Goal: Task Accomplishment & Management: Manage account settings

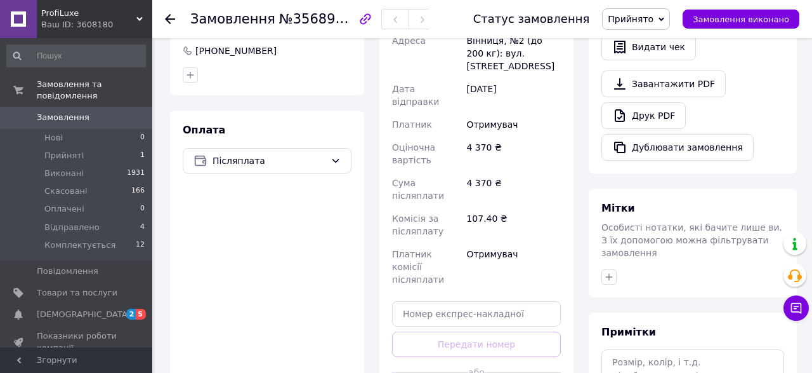
scroll to position [330, 0]
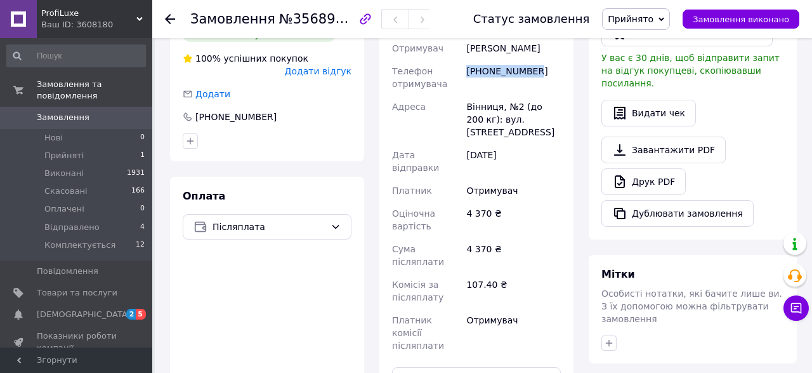
drag, startPoint x: 532, startPoint y: 69, endPoint x: 468, endPoint y: 76, distance: 65.0
click at [468, 76] on div "+380674309819" at bounding box center [514, 78] width 100 height 36
copy div "+380674309819"
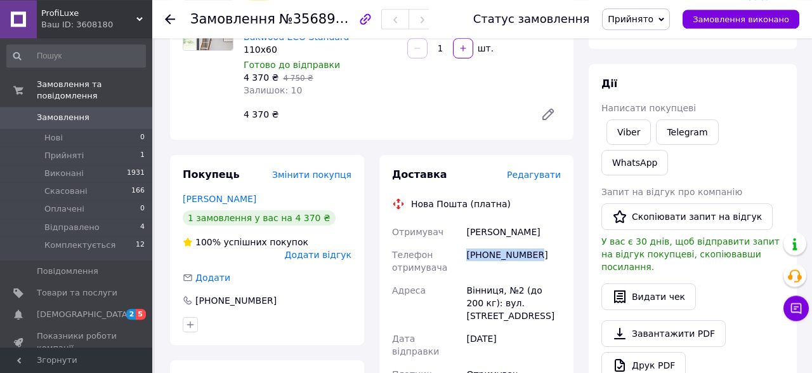
scroll to position [198, 0]
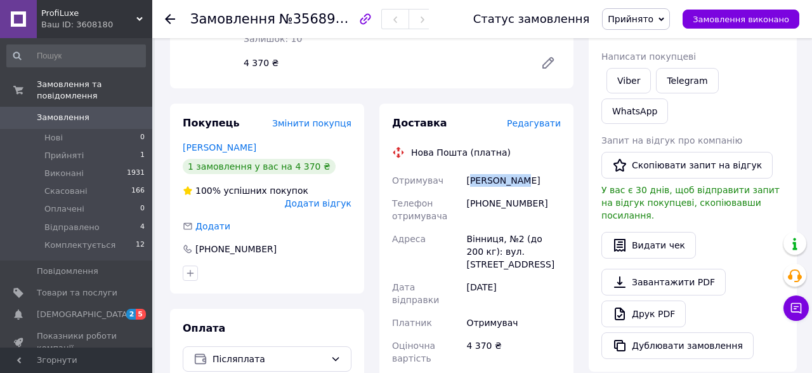
drag, startPoint x: 520, startPoint y: 178, endPoint x: 471, endPoint y: 180, distance: 48.9
click at [471, 180] on div "Небава Юрій" at bounding box center [514, 180] width 100 height 23
copy div "ебава Юрій"
click at [520, 180] on div "Небава Юрій" at bounding box center [514, 180] width 100 height 23
drag, startPoint x: 520, startPoint y: 180, endPoint x: 465, endPoint y: 178, distance: 55.2
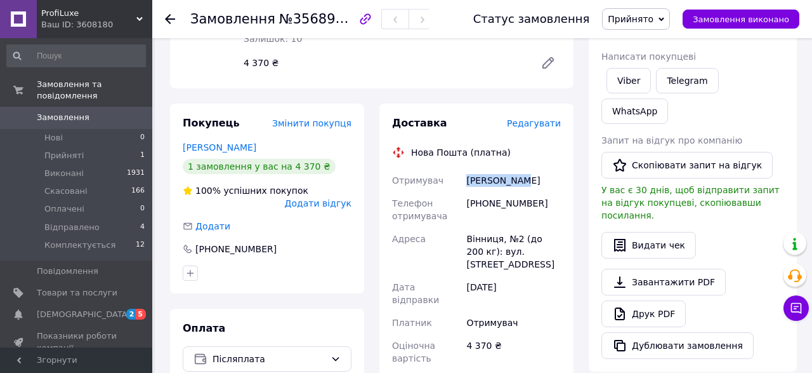
click at [465, 178] on div "Небава Юрій" at bounding box center [514, 180] width 100 height 23
copy div "Небава Юрій"
click at [516, 209] on div "+380674309819" at bounding box center [514, 210] width 100 height 36
drag, startPoint x: 544, startPoint y: 204, endPoint x: 468, endPoint y: 207, distance: 76.2
click at [468, 207] on div "+380674309819" at bounding box center [514, 210] width 100 height 36
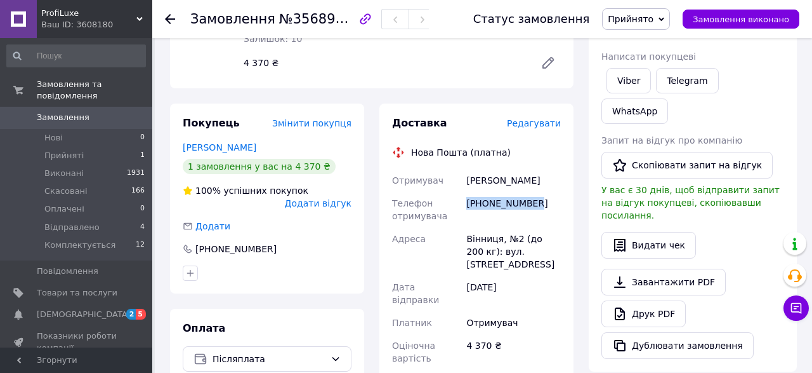
copy div "+380674309819"
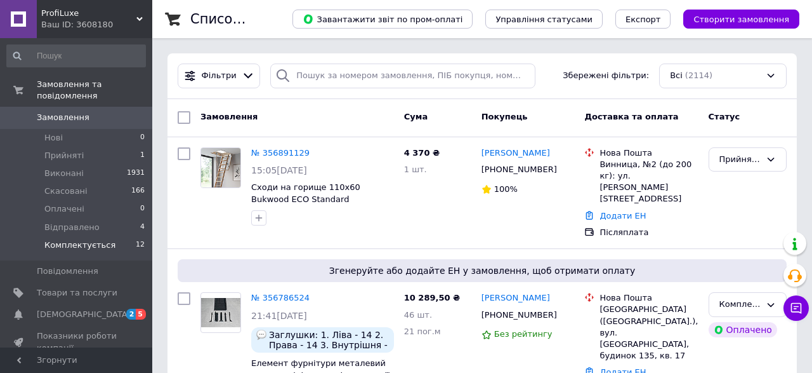
click at [92, 239] on span "Комплектується" at bounding box center [79, 244] width 71 height 11
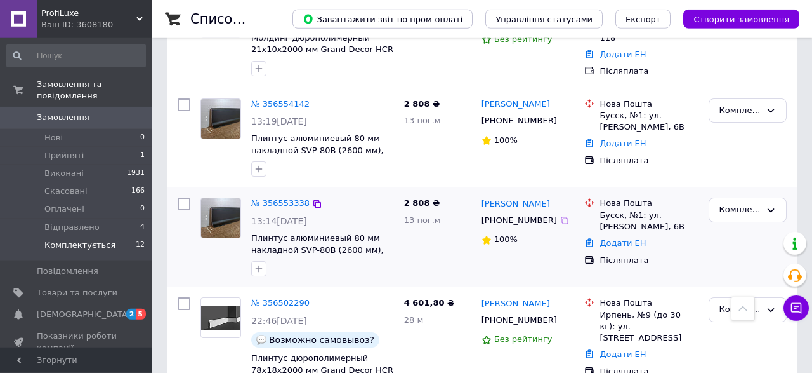
scroll to position [407, 0]
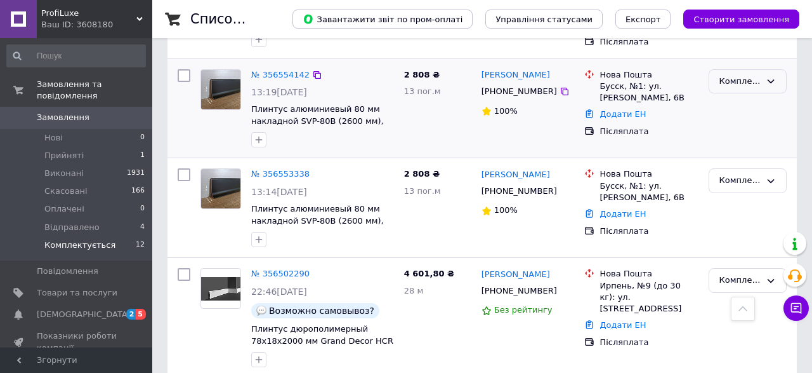
click at [762, 85] on div "Комплектується" at bounding box center [748, 81] width 78 height 25
click at [744, 183] on li "Відправлено" at bounding box center [748, 189] width 77 height 23
click at [758, 171] on div "Комплектується" at bounding box center [748, 180] width 78 height 25
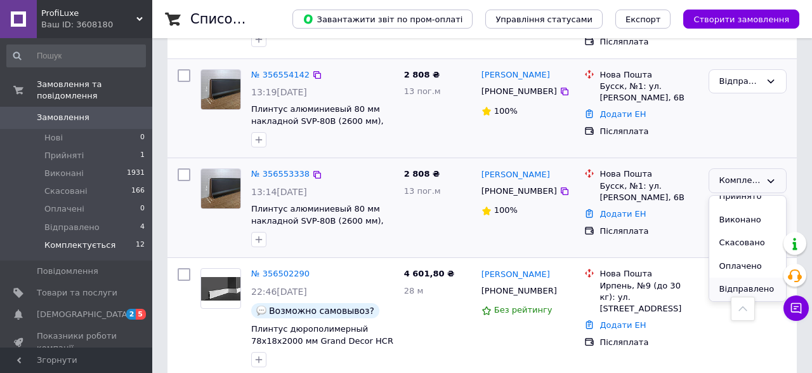
click at [747, 279] on li "Відправлено" at bounding box center [748, 288] width 77 height 23
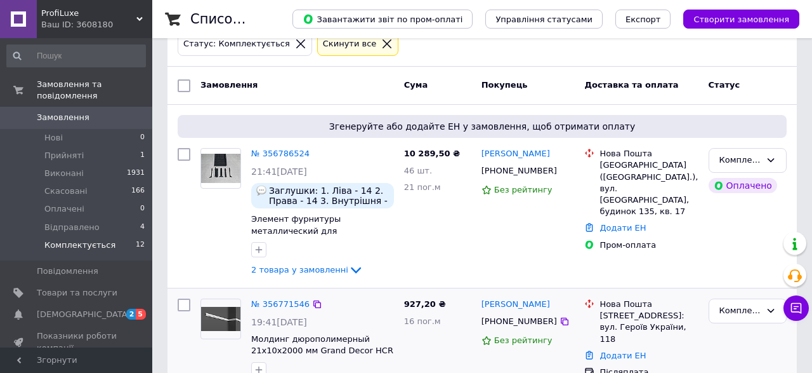
scroll to position [11, 0]
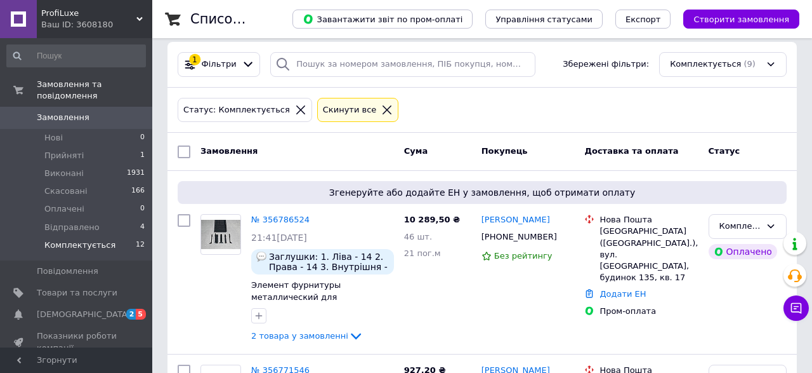
click at [82, 239] on span "Комплектується" at bounding box center [79, 244] width 71 height 11
click at [76, 221] on span "Відправлено" at bounding box center [71, 226] width 55 height 11
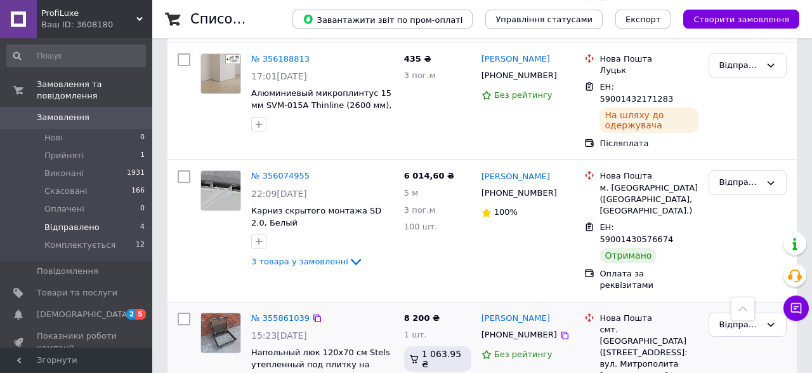
scroll to position [929, 0]
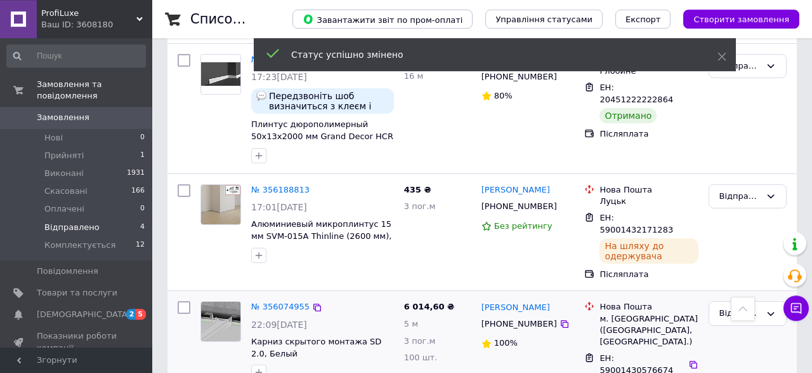
scroll to position [730, 0]
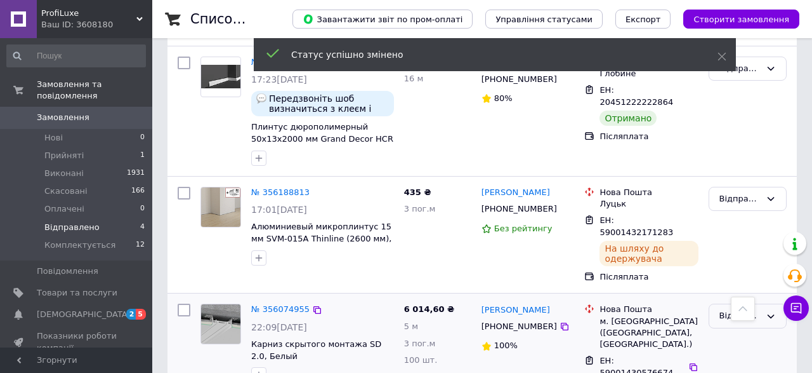
click at [729, 309] on div "Відправлено" at bounding box center [740, 315] width 41 height 13
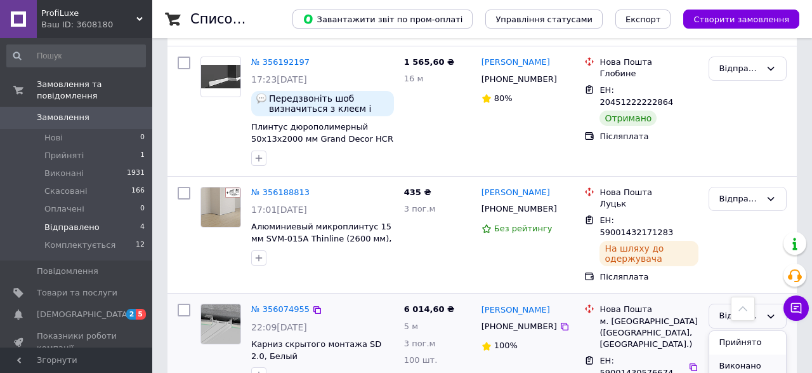
click at [736, 354] on li "Виконано" at bounding box center [748, 365] width 77 height 23
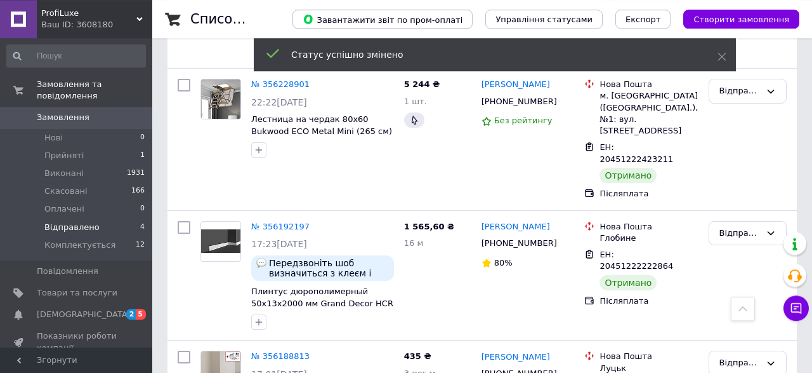
scroll to position [511, 0]
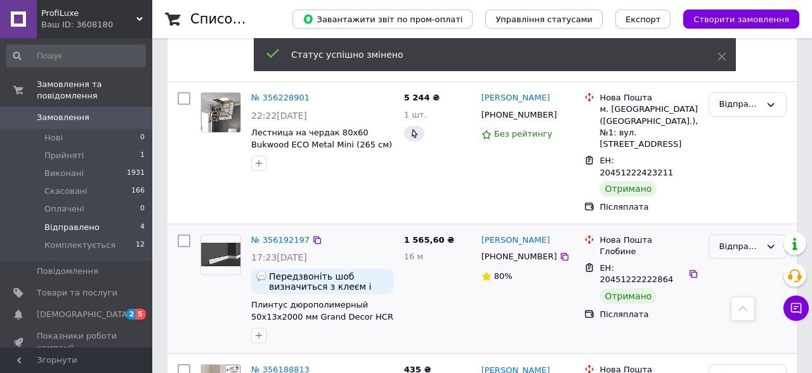
click at [737, 240] on div "Відправлено" at bounding box center [740, 246] width 41 height 13
click at [742, 284] on li "Виконано" at bounding box center [748, 295] width 77 height 23
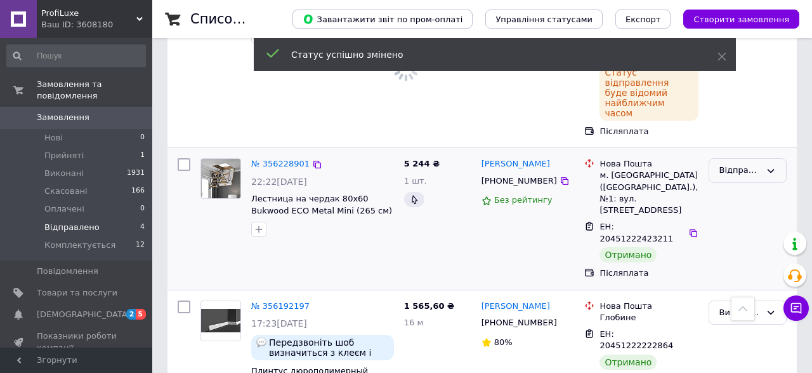
click at [745, 158] on div "Відправлено" at bounding box center [748, 170] width 78 height 25
click at [743, 208] on li "Виконано" at bounding box center [748, 219] width 77 height 23
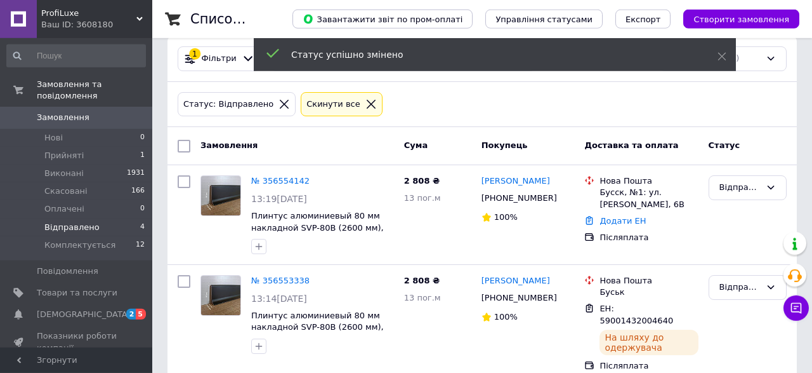
scroll to position [0, 0]
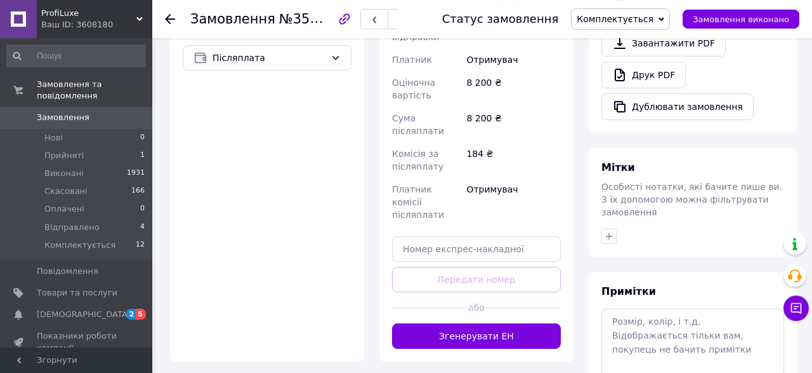
scroll to position [452, 0]
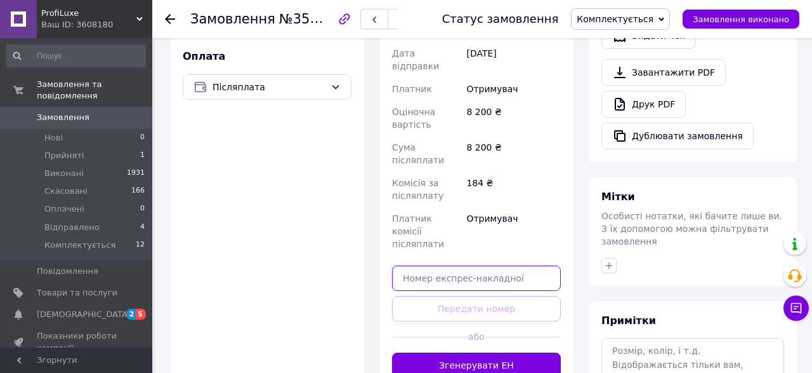
click at [421, 265] on input "text" at bounding box center [476, 277] width 169 height 25
paste input "20451220566374"
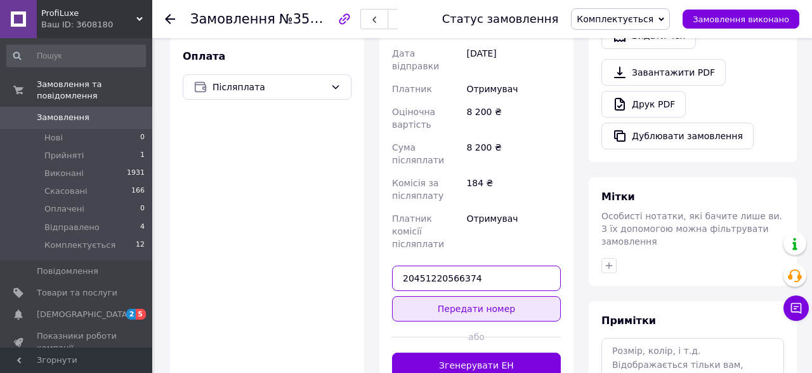
type input "20451220566374"
click at [481, 296] on button "Передати номер" at bounding box center [476, 308] width 169 height 25
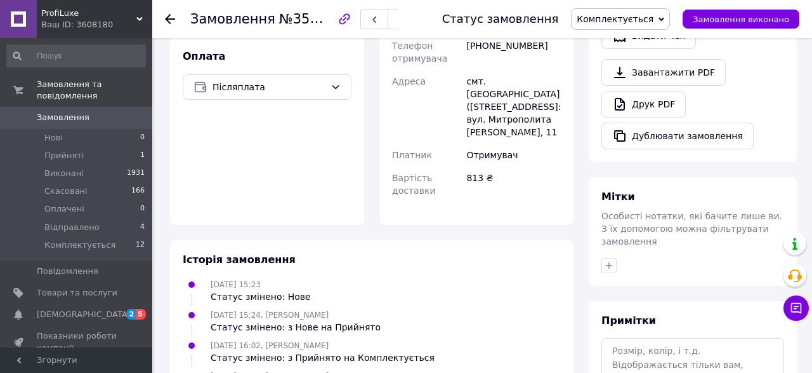
click at [670, 23] on span "Комплектується" at bounding box center [620, 19] width 99 height 22
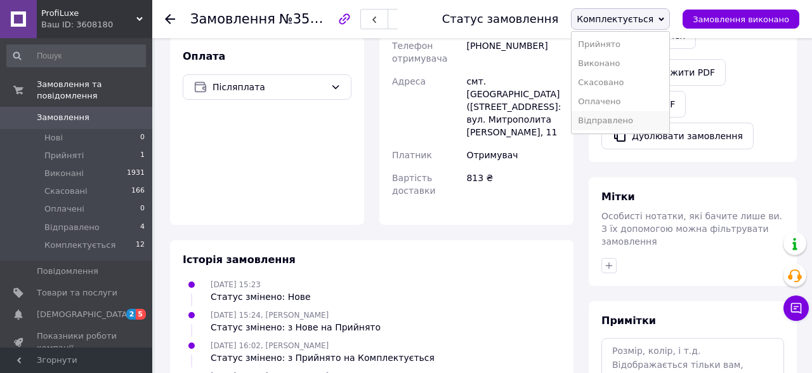
click at [630, 121] on li "Відправлено" at bounding box center [621, 120] width 98 height 19
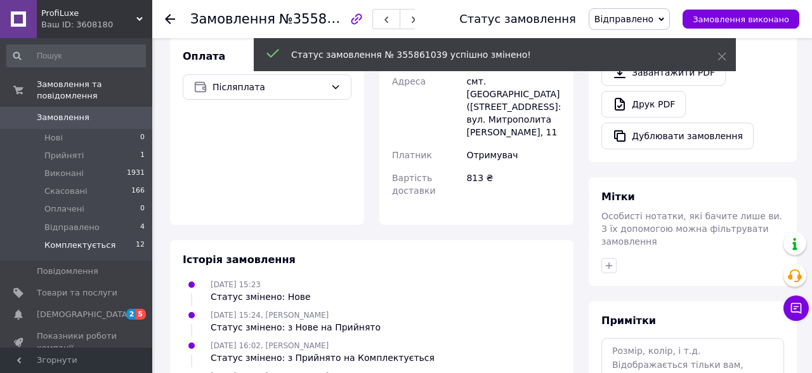
click at [88, 239] on span "Комплектується" at bounding box center [79, 244] width 71 height 11
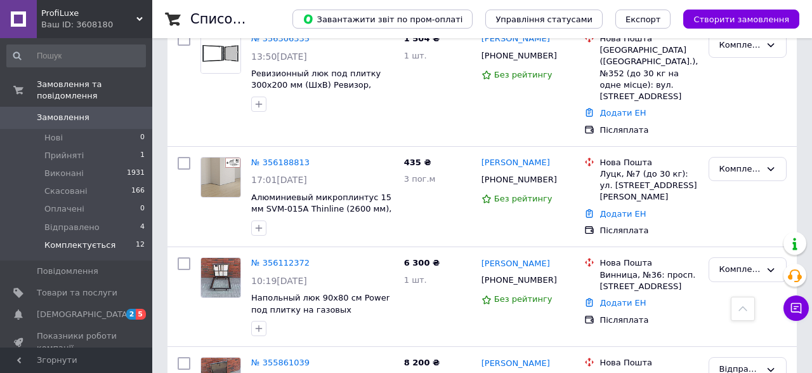
scroll to position [842, 0]
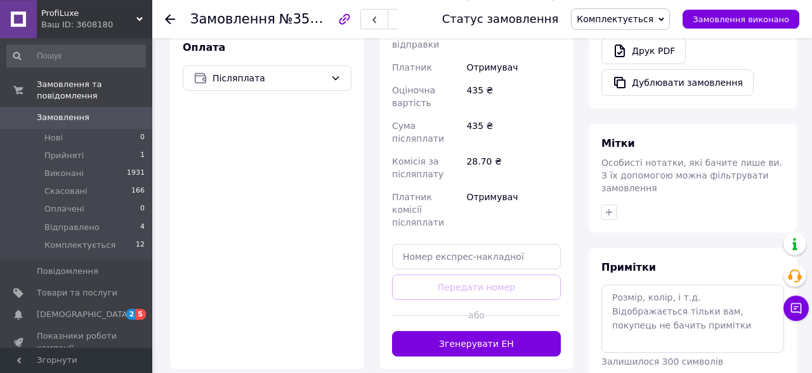
scroll to position [489, 0]
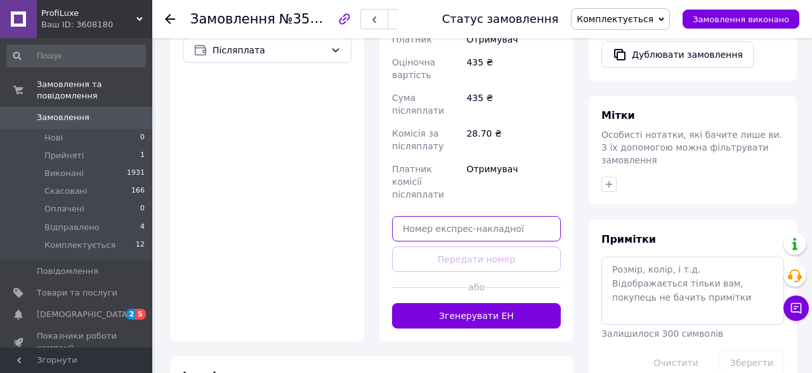
click at [416, 216] on input "text" at bounding box center [476, 228] width 169 height 25
paste input "59001432171283"
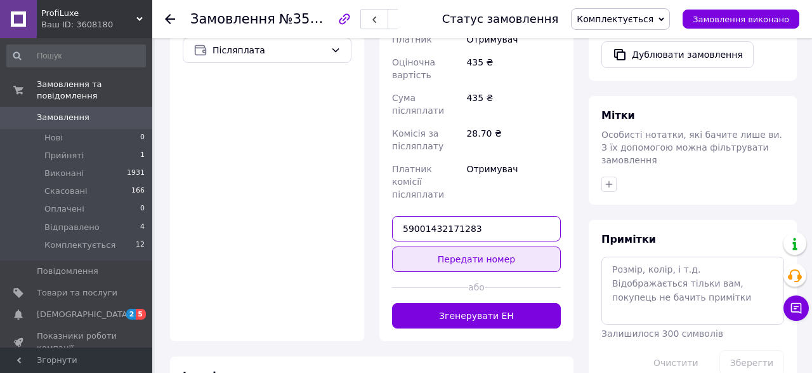
type input "59001432171283"
click at [501, 246] on button "Передати номер" at bounding box center [476, 258] width 169 height 25
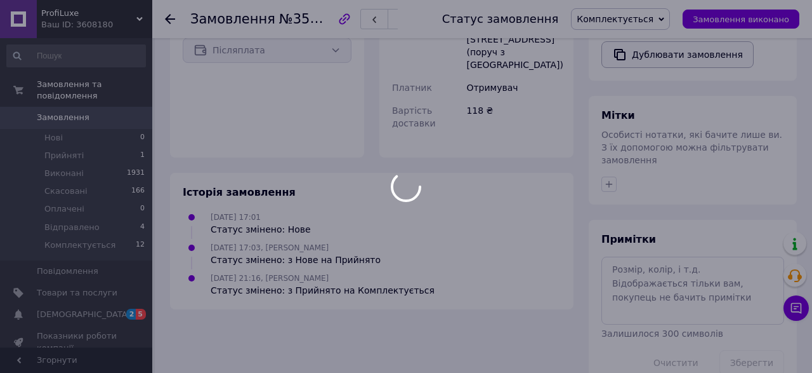
scroll to position [460, 0]
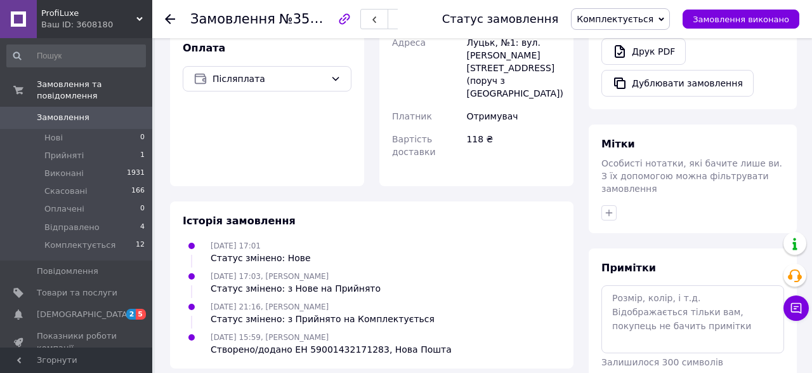
click at [664, 20] on icon at bounding box center [662, 20] width 6 height 6
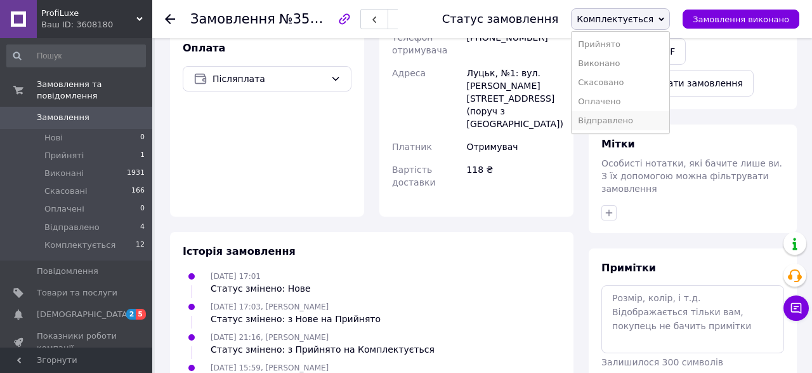
click at [635, 119] on li "Відправлено" at bounding box center [621, 120] width 98 height 19
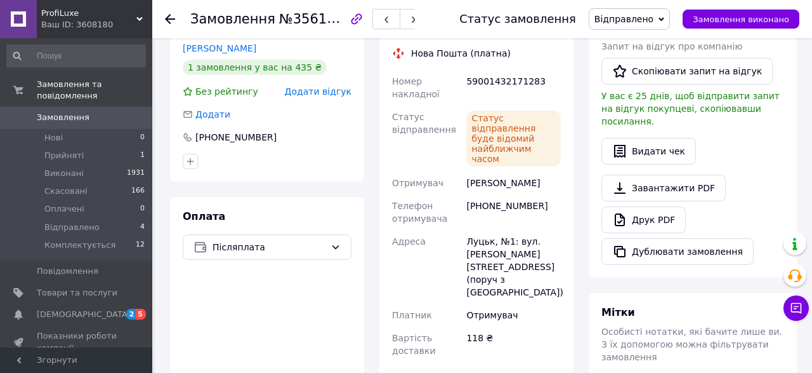
scroll to position [262, 0]
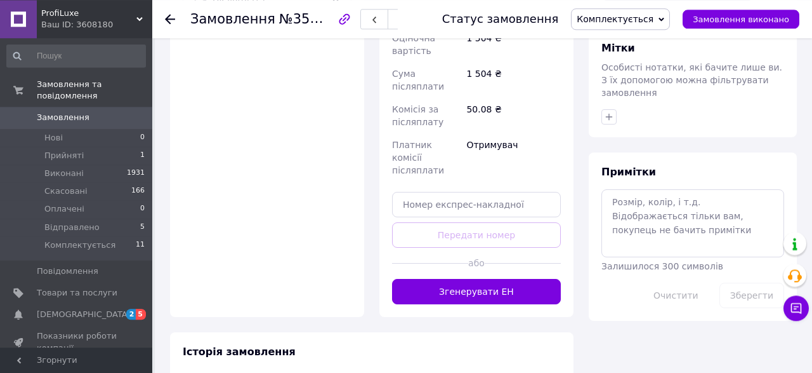
scroll to position [528, 0]
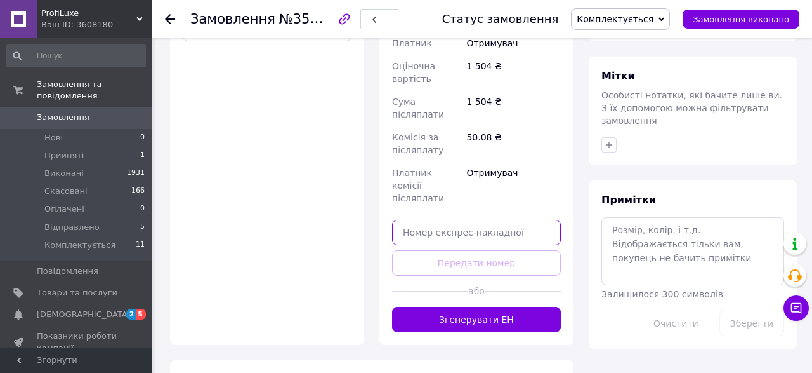
click at [426, 220] on input "text" at bounding box center [476, 232] width 169 height 25
paste input "20451222877644"
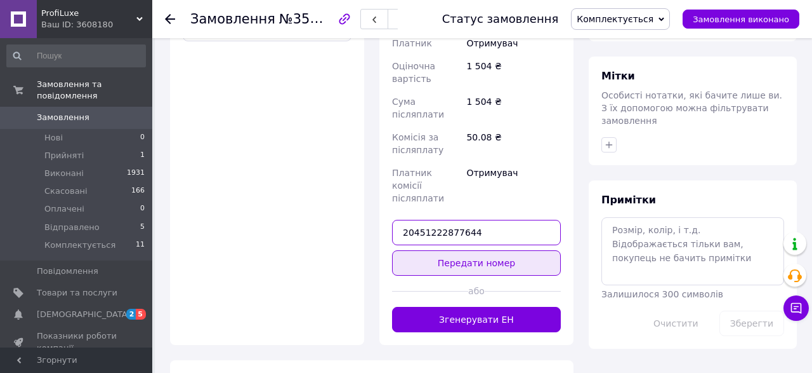
type input "20451222877644"
click at [492, 250] on button "Передати номер" at bounding box center [476, 262] width 169 height 25
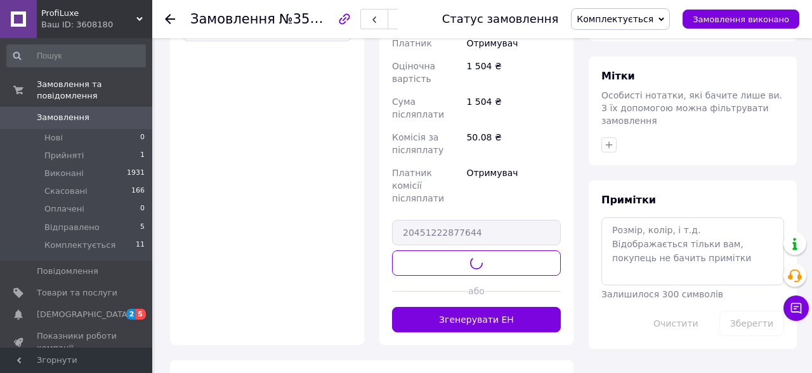
scroll to position [460, 0]
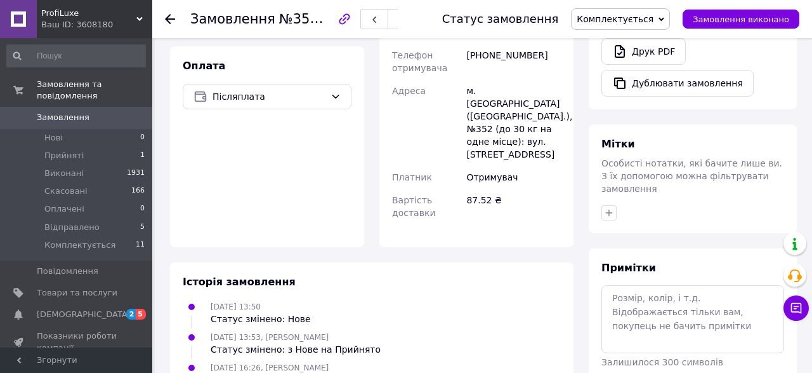
click at [654, 22] on span "Комплектується" at bounding box center [615, 19] width 77 height 10
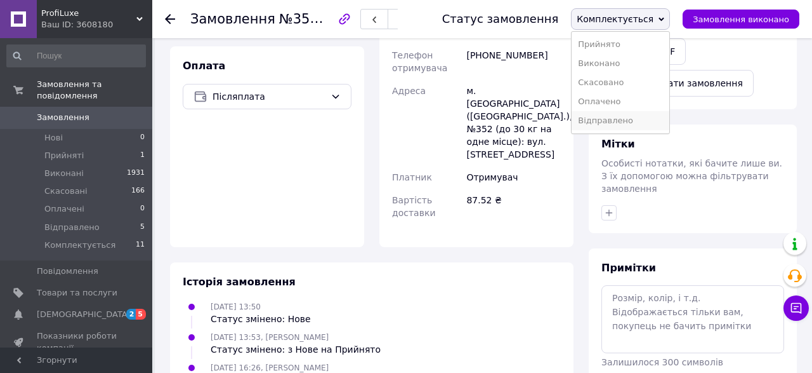
click at [631, 121] on li "Відправлено" at bounding box center [621, 120] width 98 height 19
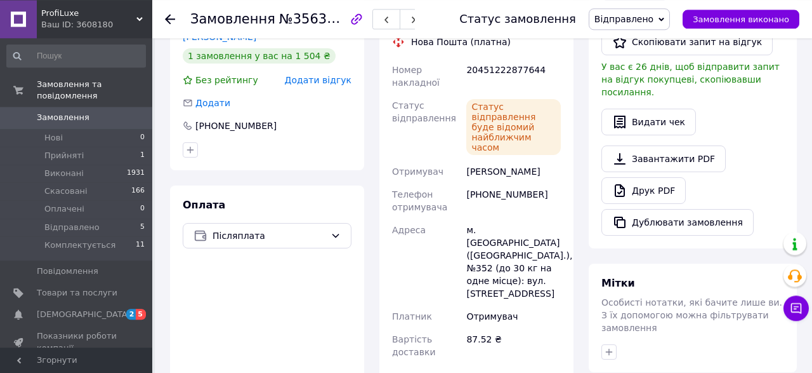
scroll to position [354, 0]
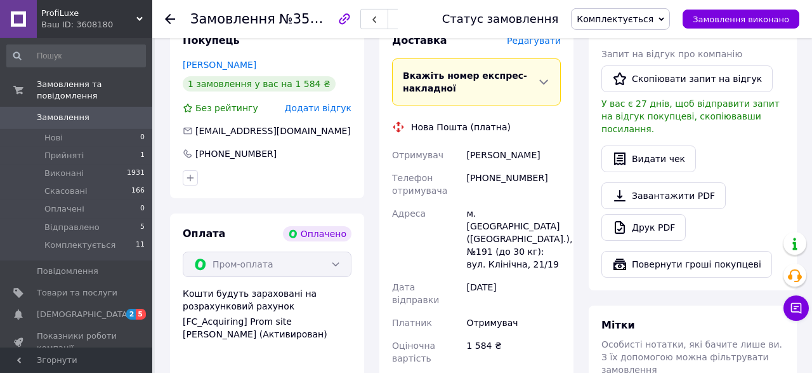
scroll to position [924, 0]
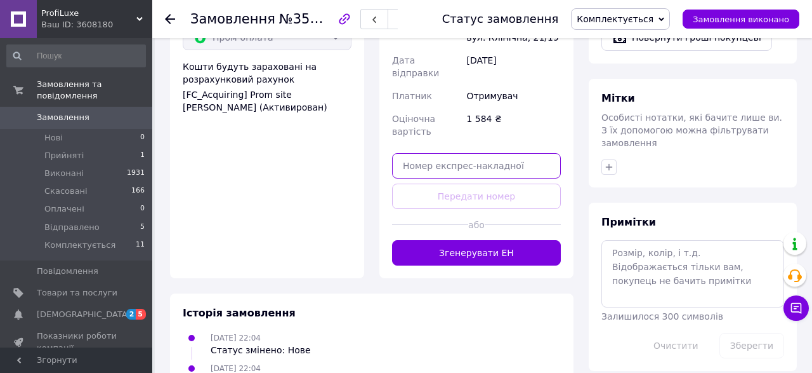
click at [431, 153] on input "text" at bounding box center [476, 165] width 169 height 25
paste input "20451223719816"
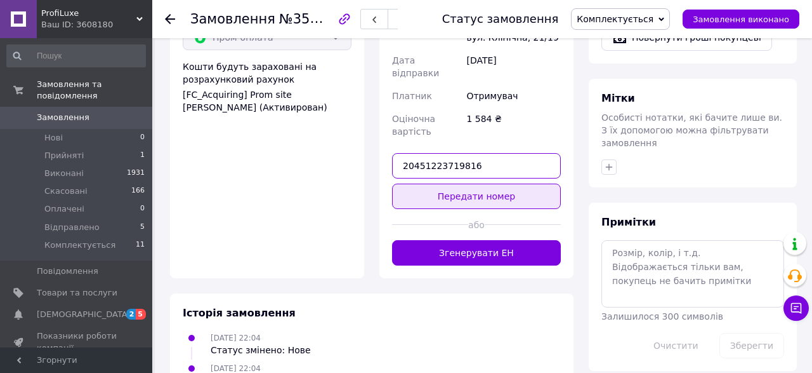
type input "20451223719816"
click at [499, 183] on button "Передати номер" at bounding box center [476, 195] width 169 height 25
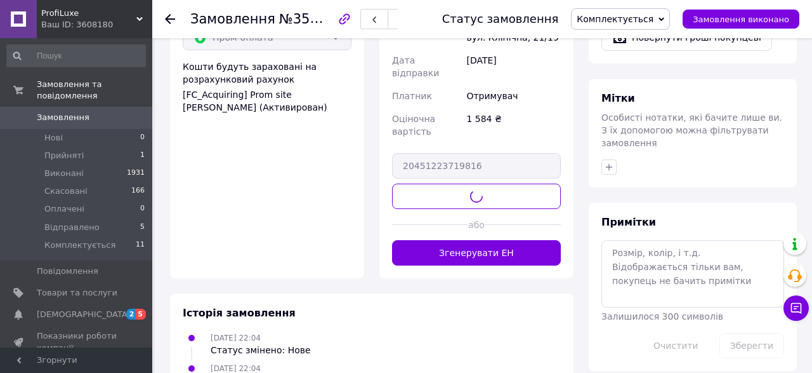
scroll to position [913, 0]
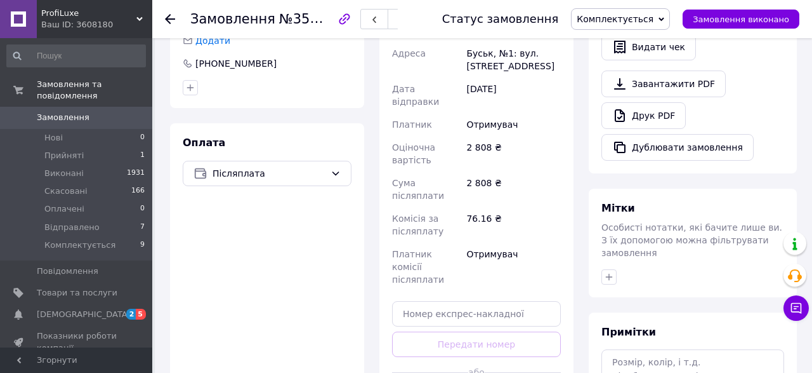
scroll to position [462, 0]
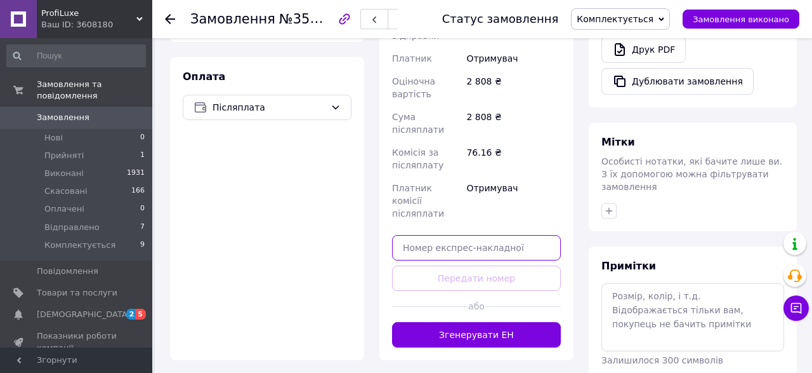
click at [420, 235] on input "text" at bounding box center [476, 247] width 169 height 25
paste input "59001432004640"
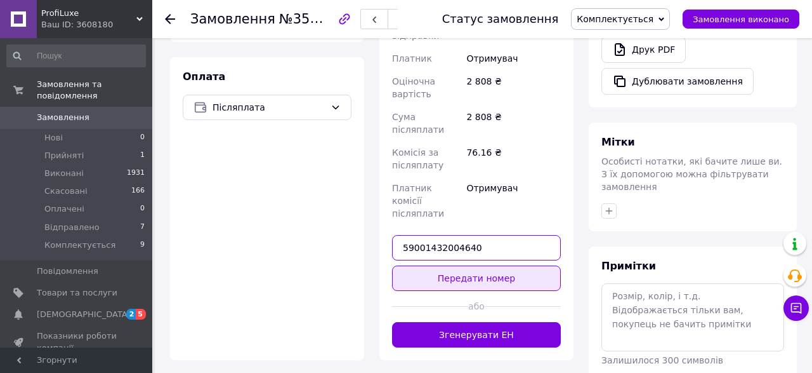
type input "59001432004640"
click at [470, 265] on button "Передати номер" at bounding box center [476, 277] width 169 height 25
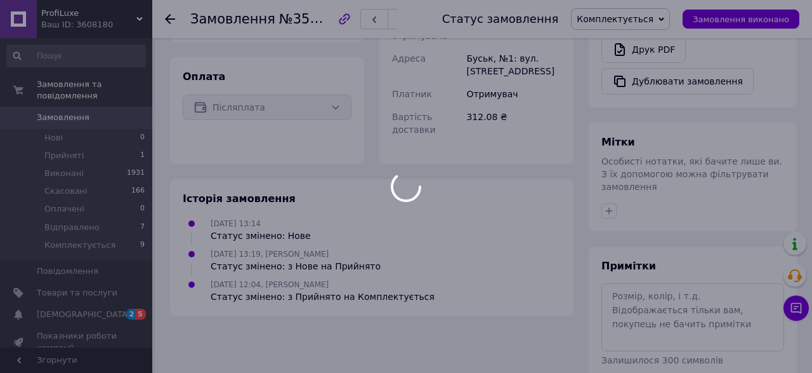
scroll to position [460, 0]
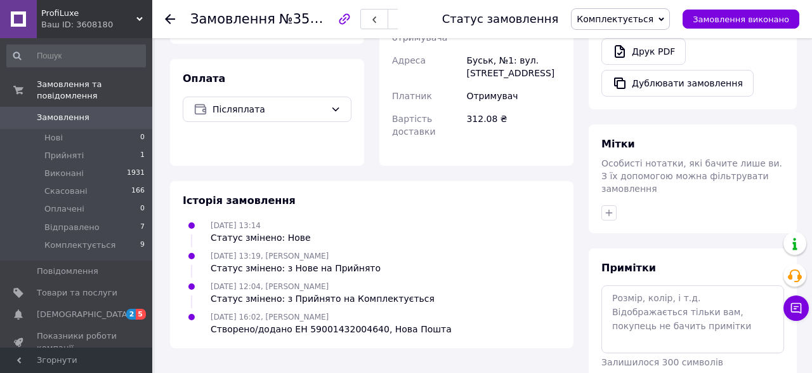
click at [654, 18] on span "Комплектується" at bounding box center [615, 19] width 77 height 10
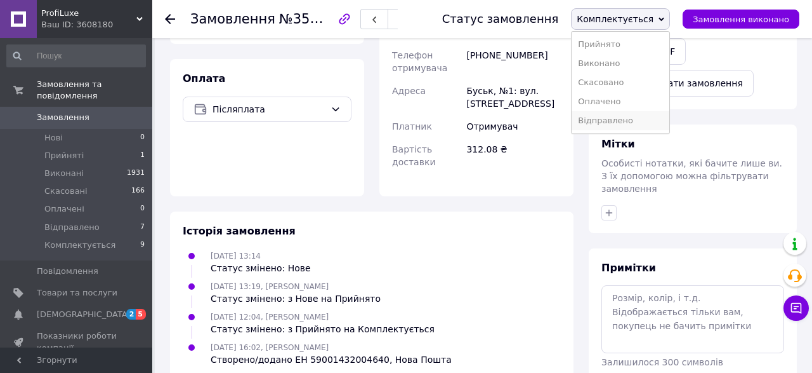
click at [621, 119] on li "Відправлено" at bounding box center [621, 120] width 98 height 19
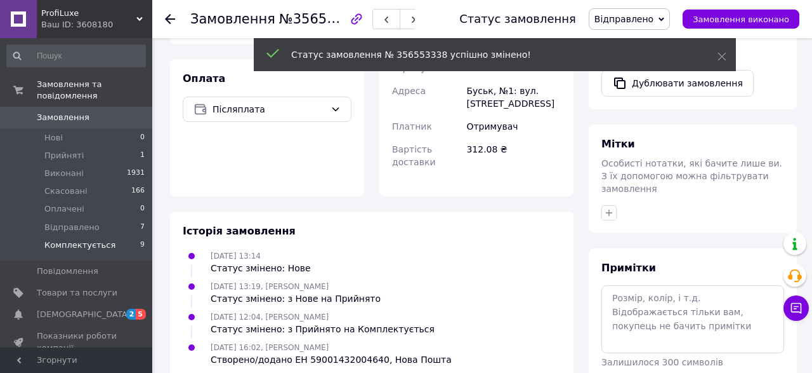
click at [86, 239] on span "Комплектується" at bounding box center [79, 244] width 71 height 11
